Goal: Task Accomplishment & Management: Manage account settings

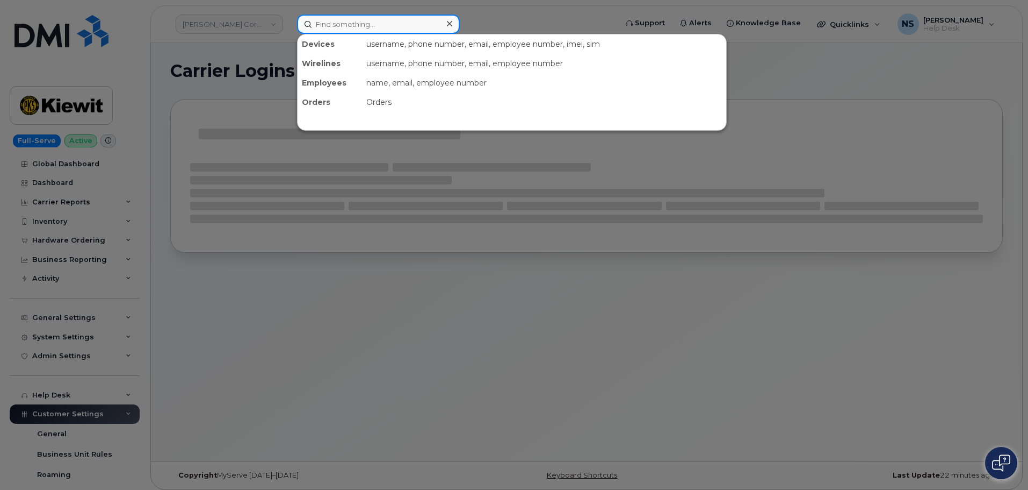
click at [347, 18] on input at bounding box center [378, 24] width 163 height 19
paste input "[PHONE_NUMBER]"
type input "[PHONE_NUMBER]"
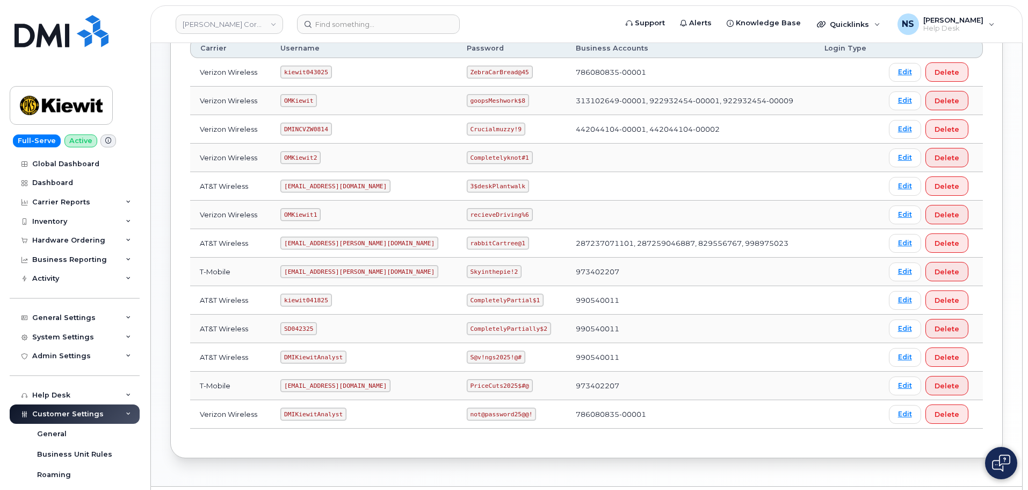
scroll to position [161, 0]
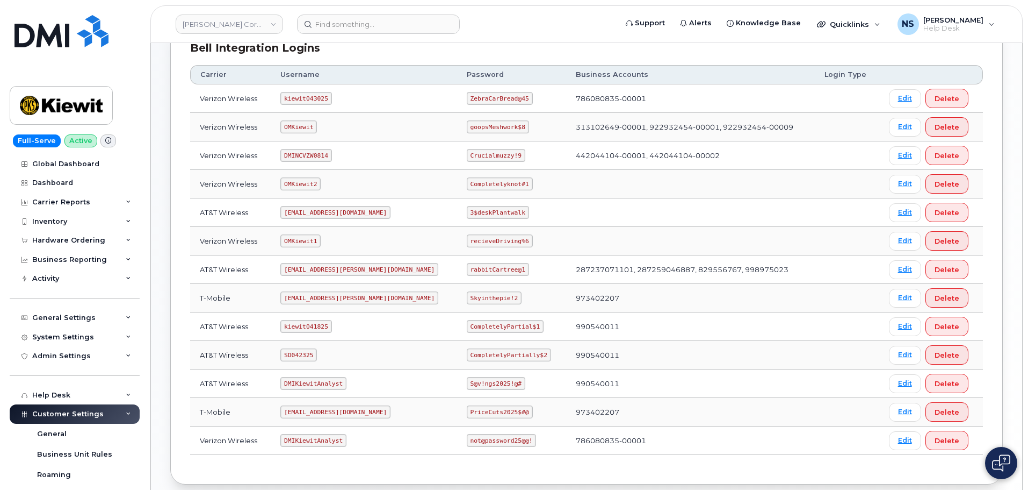
click at [318, 98] on code "kiewit043025" at bounding box center [305, 98] width 51 height 13
copy code "kiewit043025"
click at [315, 101] on code "kiewit043025" at bounding box center [305, 98] width 51 height 13
click at [315, 100] on code "kiewit043025" at bounding box center [305, 98] width 51 height 13
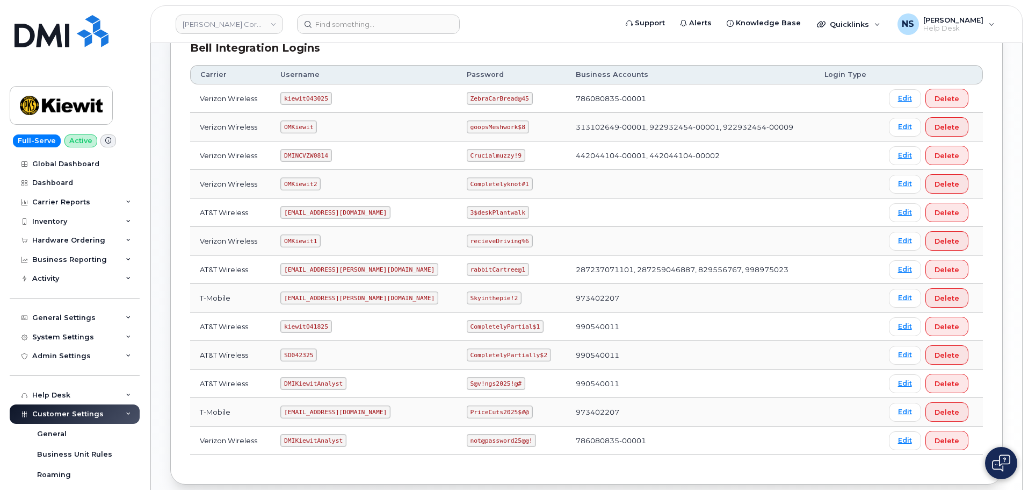
click at [467, 101] on code "ZebraCarBread@45" at bounding box center [500, 98] width 66 height 13
click at [467, 100] on code "ZebraCarBread@45" at bounding box center [500, 98] width 66 height 13
copy code "ZebraCarBread@45"
